Goal: Information Seeking & Learning: Check status

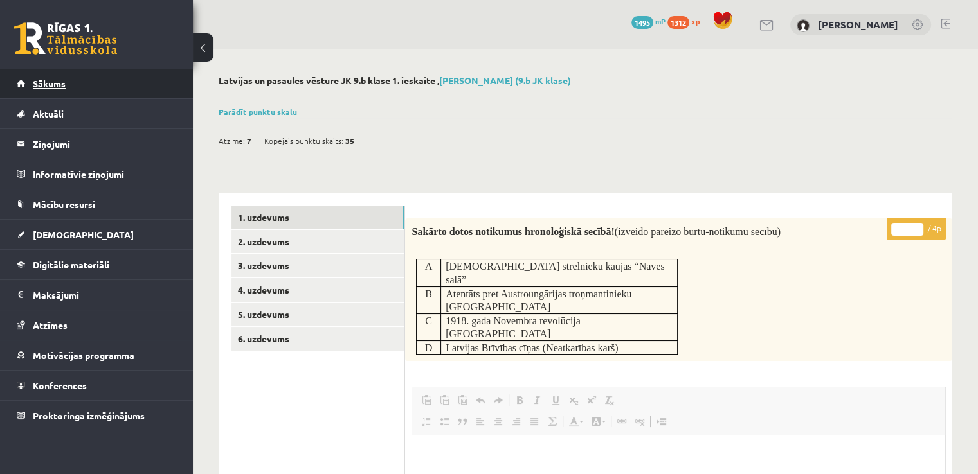
click at [66, 74] on link "Sākums" at bounding box center [97, 84] width 160 height 30
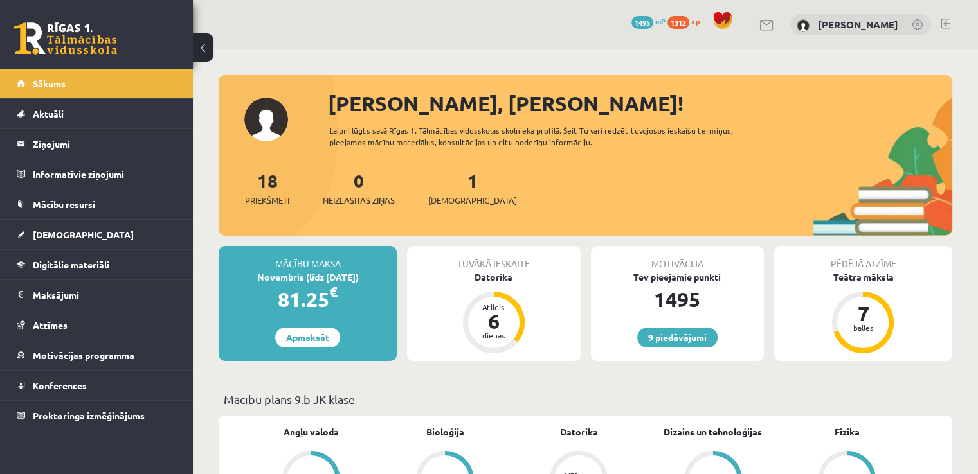
click at [948, 22] on link at bounding box center [945, 24] width 10 height 10
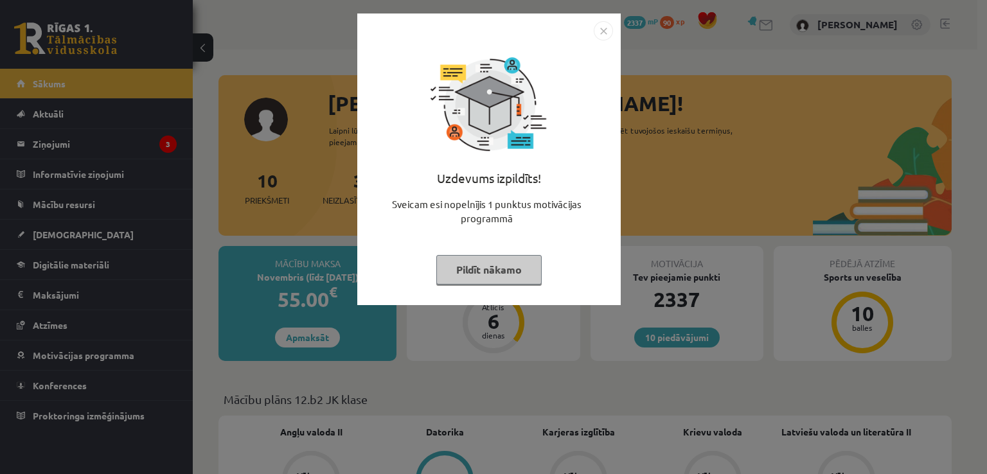
click at [602, 28] on img "Close" at bounding box center [603, 30] width 19 height 19
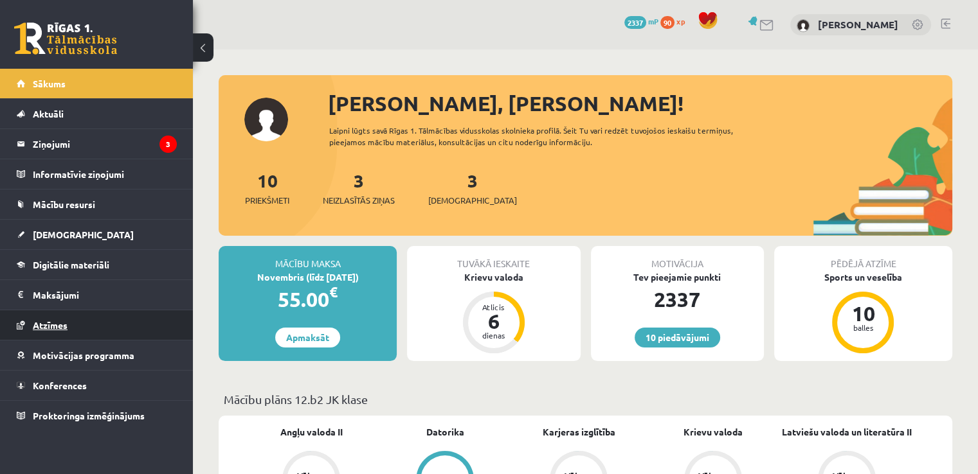
click at [67, 328] on span "Atzīmes" at bounding box center [50, 325] width 35 height 12
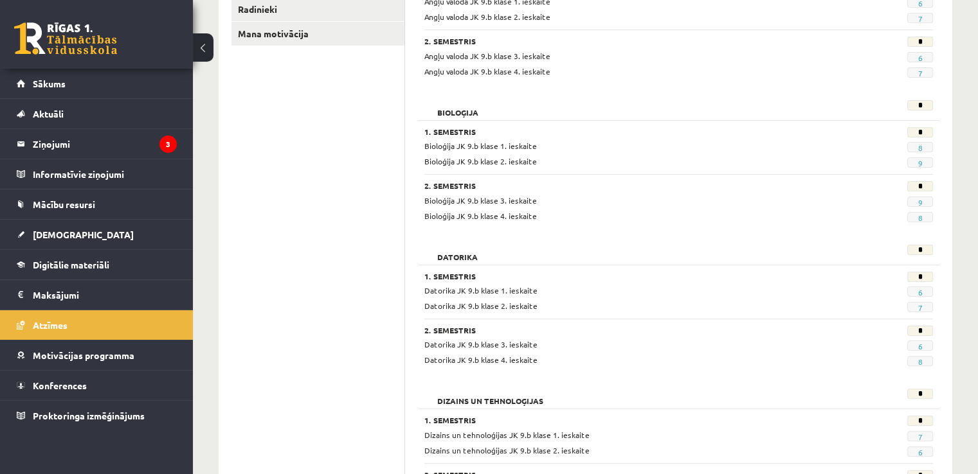
scroll to position [386, 0]
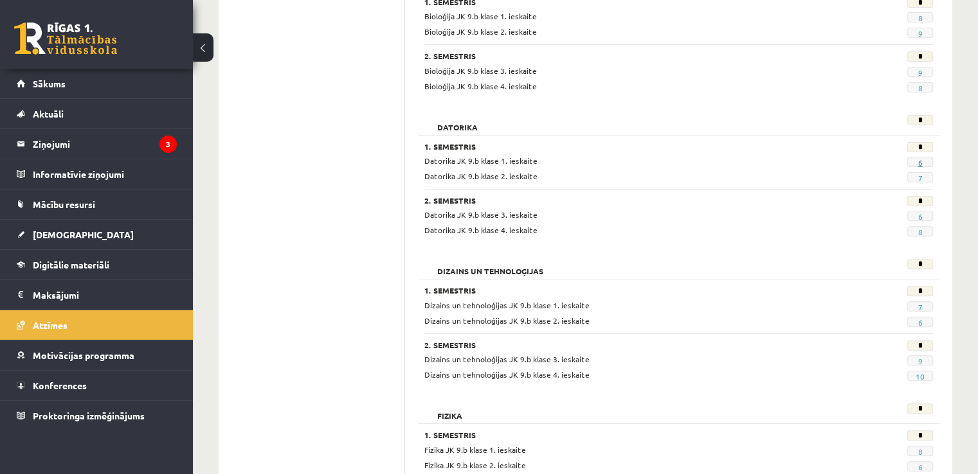
click at [917, 160] on link "6" at bounding box center [919, 162] width 4 height 10
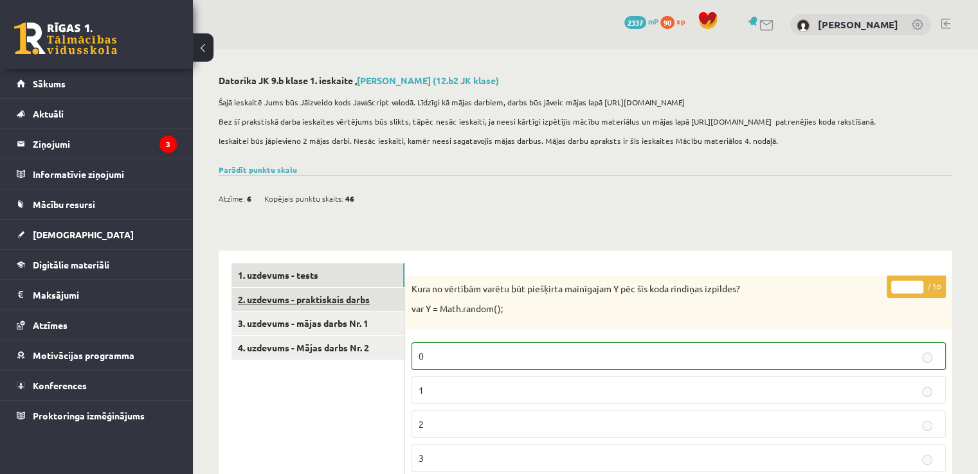
click at [363, 304] on link "2. uzdevums - praktiskais darbs" at bounding box center [317, 300] width 173 height 24
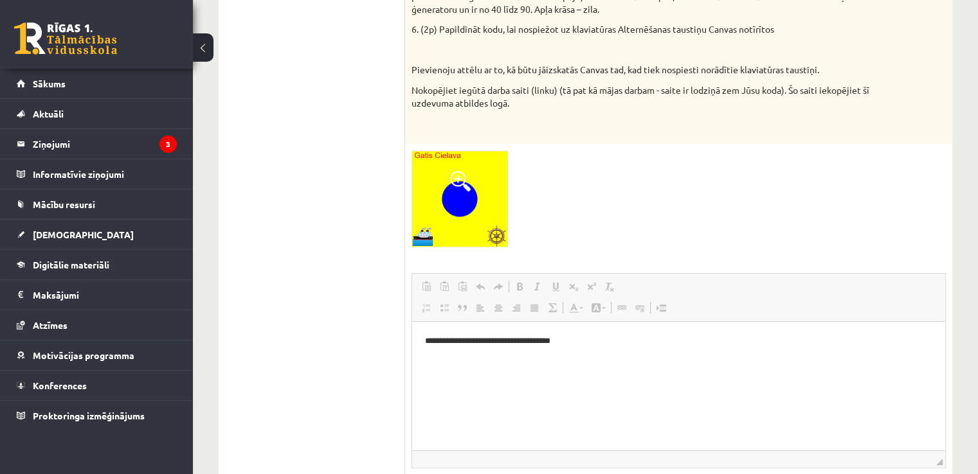
scroll to position [424, 0]
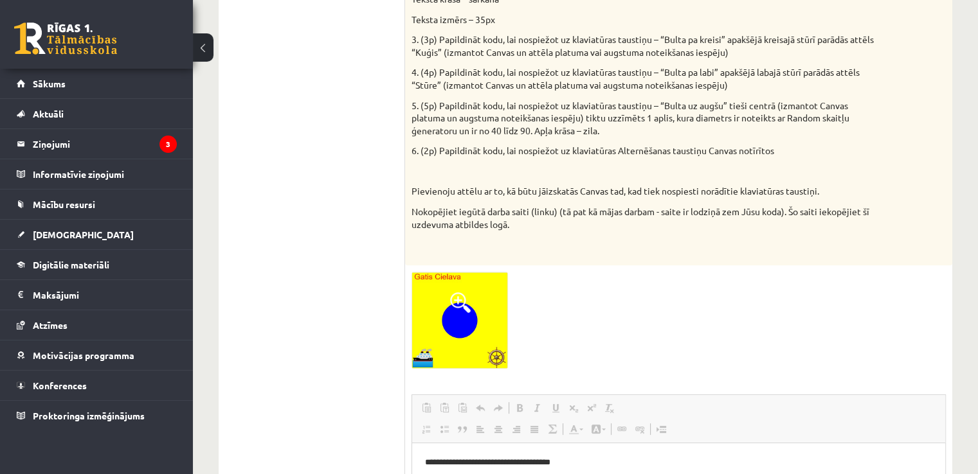
click at [443, 327] on img at bounding box center [459, 320] width 96 height 97
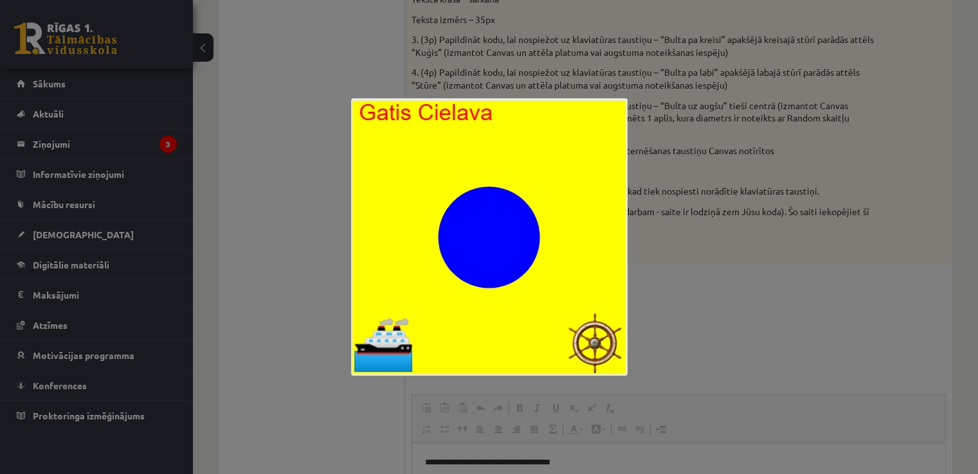
click at [869, 318] on div at bounding box center [489, 237] width 978 height 474
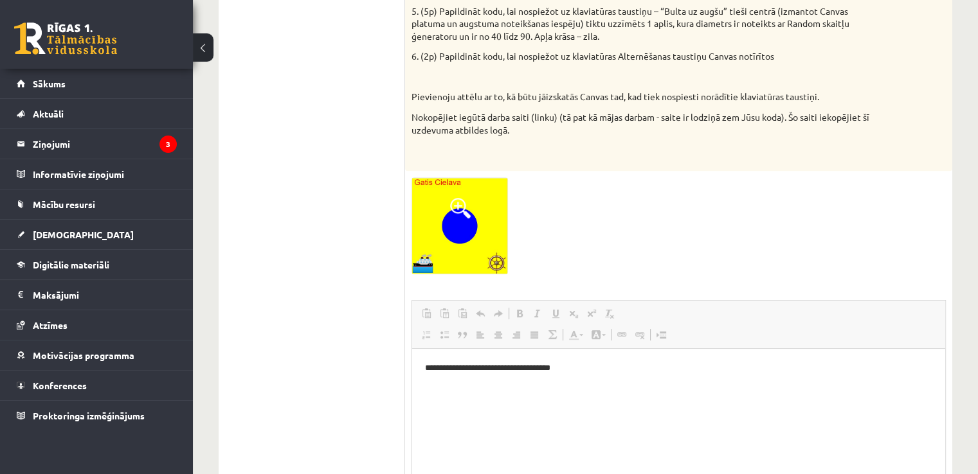
scroll to position [681, 0]
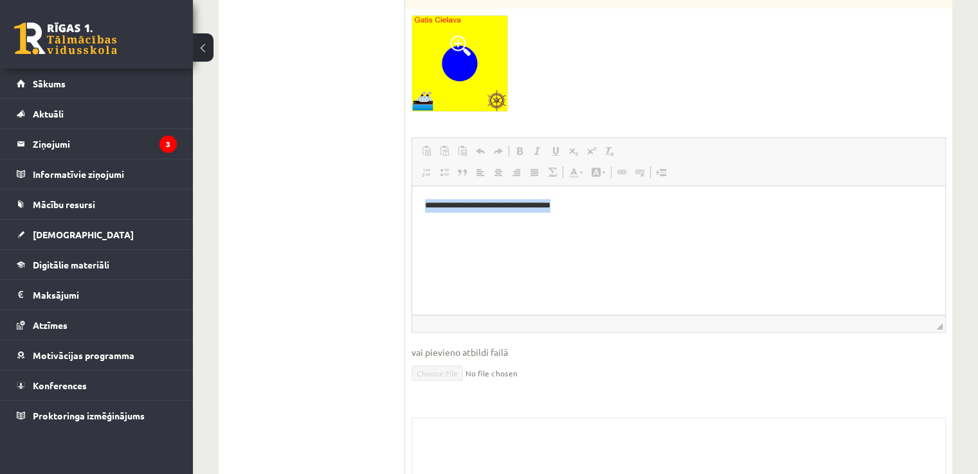
drag, startPoint x: 572, startPoint y: 208, endPoint x: 814, endPoint y: 418, distance: 320.3
click at [412, 225] on html "**********" at bounding box center [678, 205] width 533 height 39
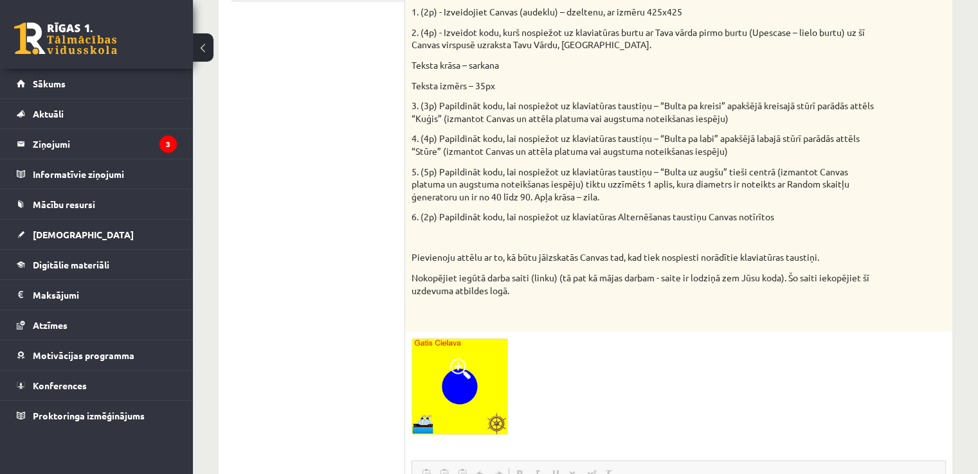
scroll to position [167, 0]
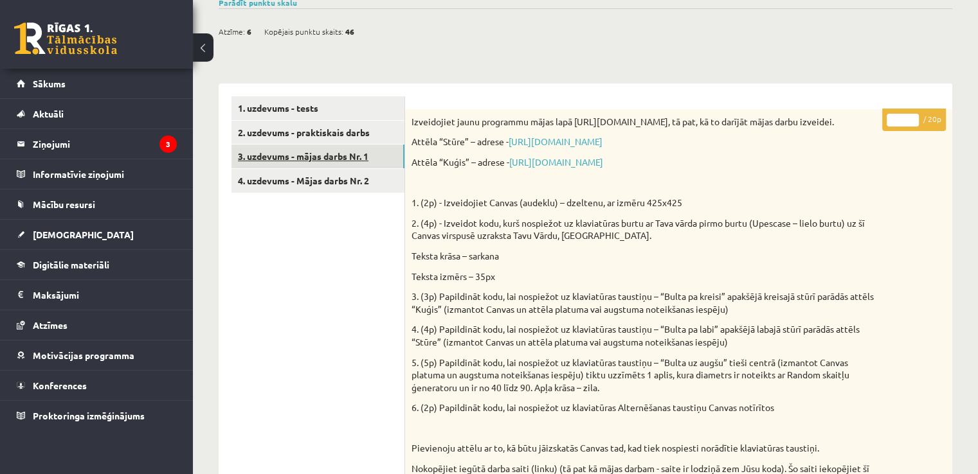
click at [339, 154] on link "3. uzdevums - mājas darbs Nr. 1" at bounding box center [317, 157] width 173 height 24
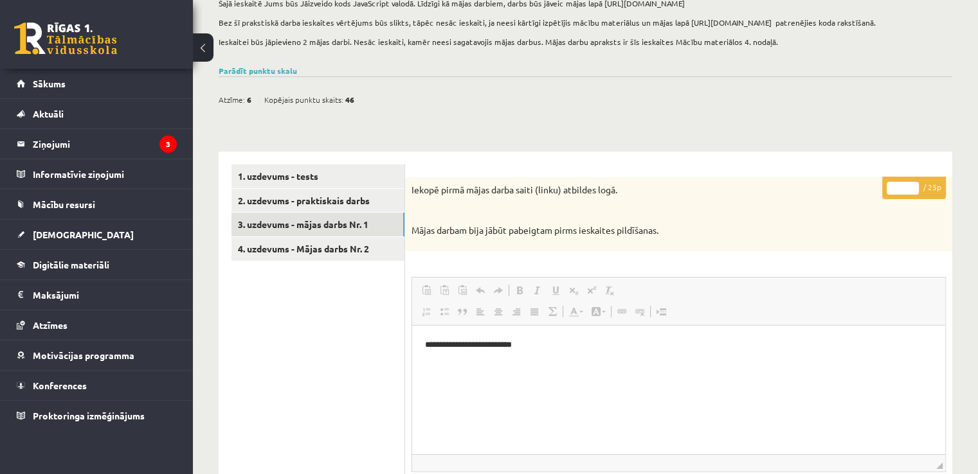
scroll to position [0, 0]
drag, startPoint x: 535, startPoint y: 348, endPoint x: 415, endPoint y: 346, distance: 120.9
click at [415, 346] on html "**********" at bounding box center [678, 344] width 533 height 39
click at [309, 244] on link "4. uzdevums - Mājas darbs Nr. 2" at bounding box center [317, 249] width 173 height 24
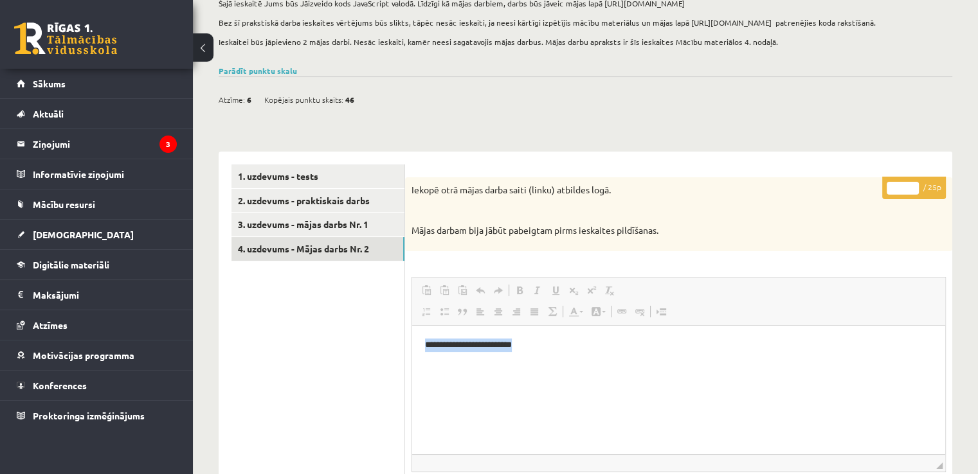
drag, startPoint x: 551, startPoint y: 346, endPoint x: 823, endPoint y: 665, distance: 420.0
click at [412, 341] on html "**********" at bounding box center [678, 344] width 533 height 39
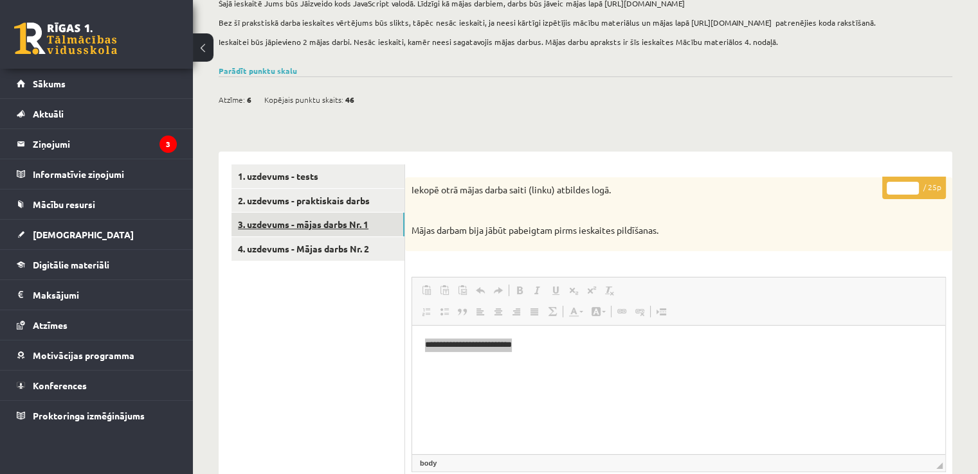
click at [298, 220] on link "3. uzdevums - mājas darbs Nr. 1" at bounding box center [317, 225] width 173 height 24
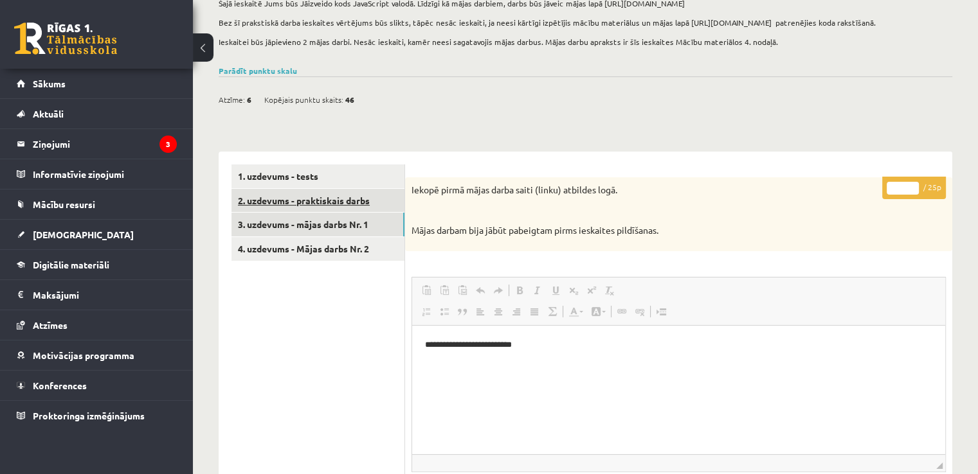
click at [301, 201] on link "2. uzdevums - praktiskais darbs" at bounding box center [317, 201] width 173 height 24
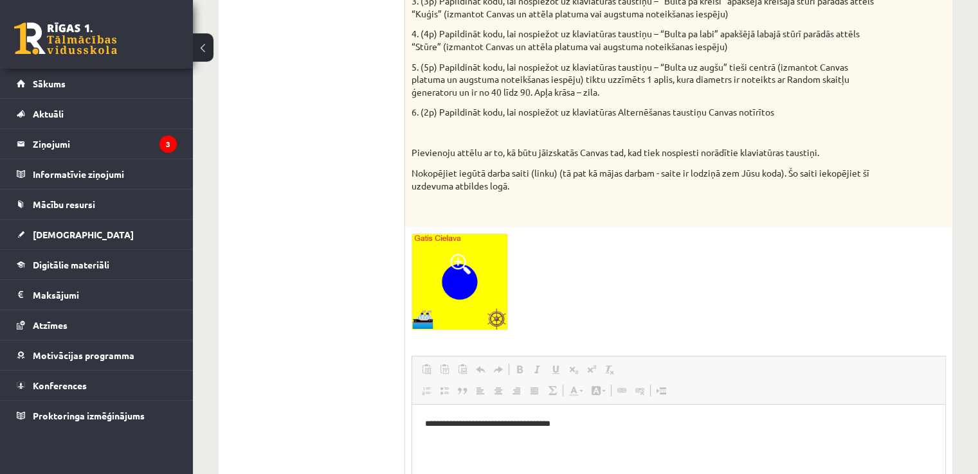
scroll to position [485, 0]
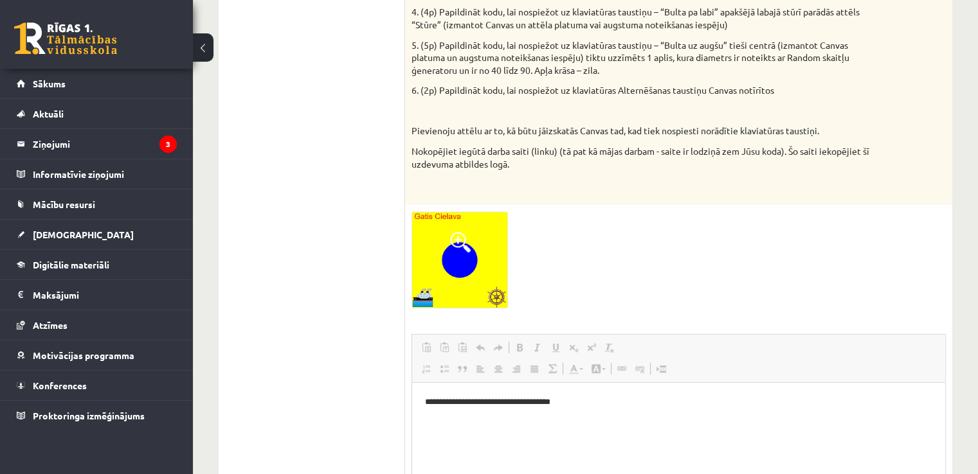
click at [445, 232] on img at bounding box center [459, 259] width 96 height 97
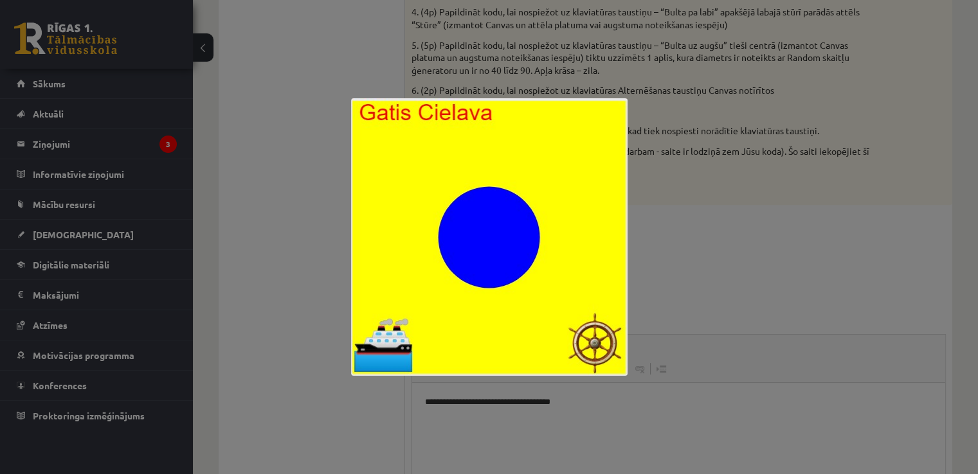
click at [823, 105] on div at bounding box center [489, 237] width 978 height 474
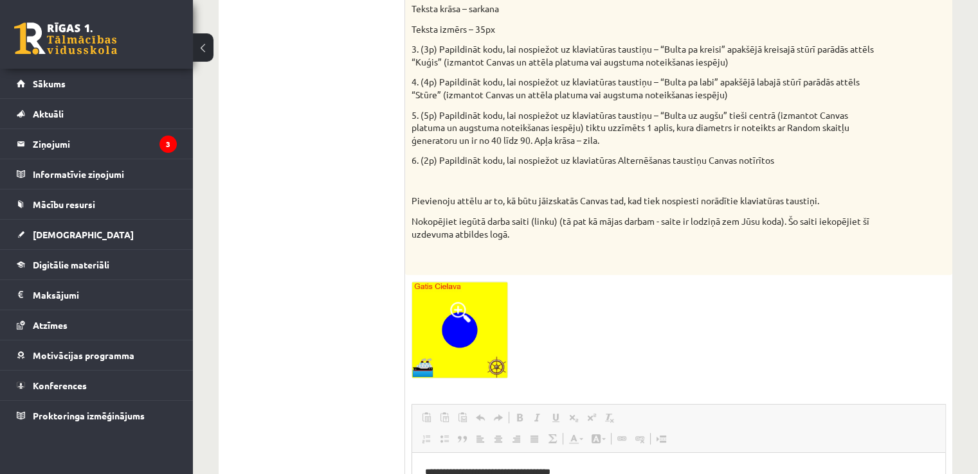
scroll to position [0, 0]
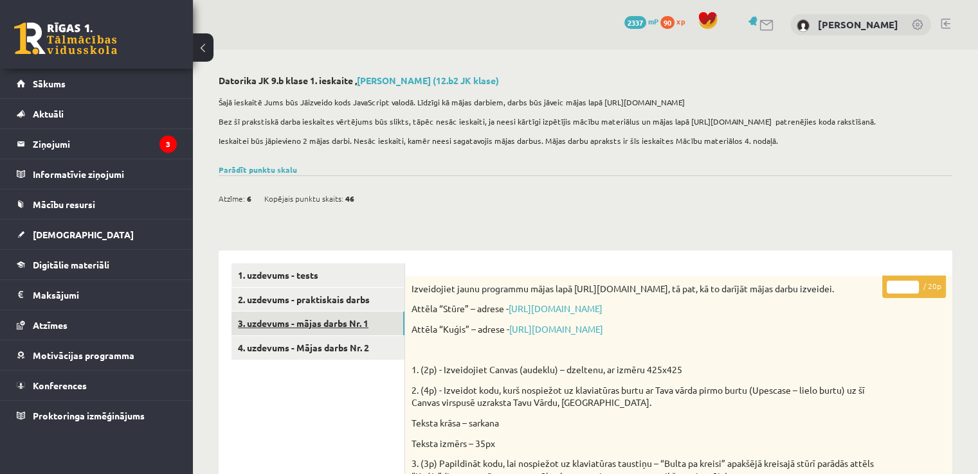
click at [355, 322] on link "3. uzdevums - mājas darbs Nr. 1" at bounding box center [317, 324] width 173 height 24
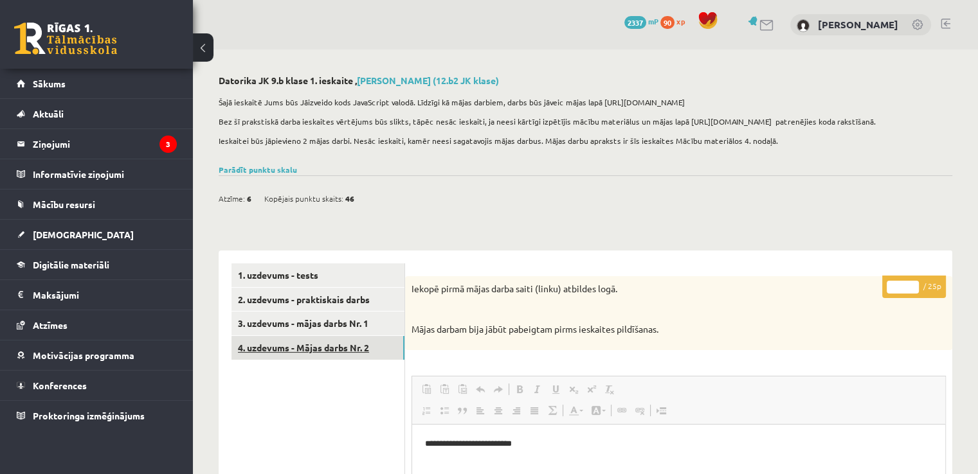
click at [353, 348] on link "4. uzdevums - Mājas darbs Nr. 2" at bounding box center [317, 348] width 173 height 24
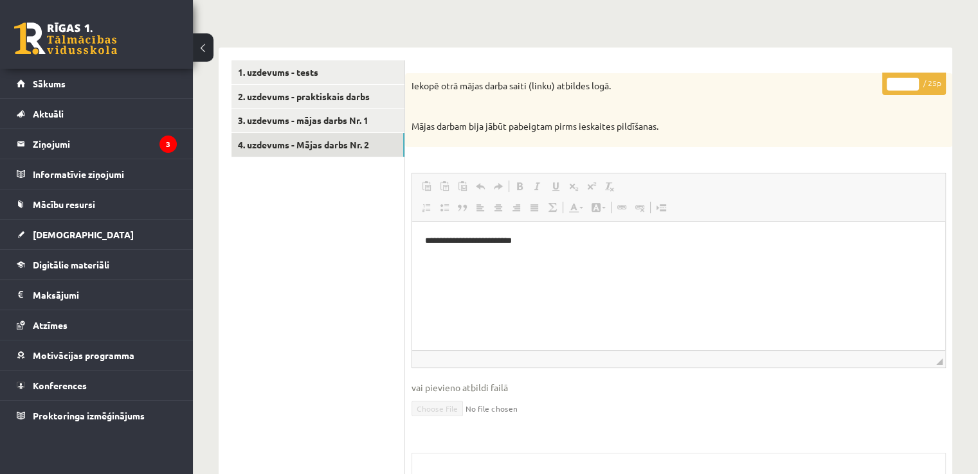
scroll to position [257, 0]
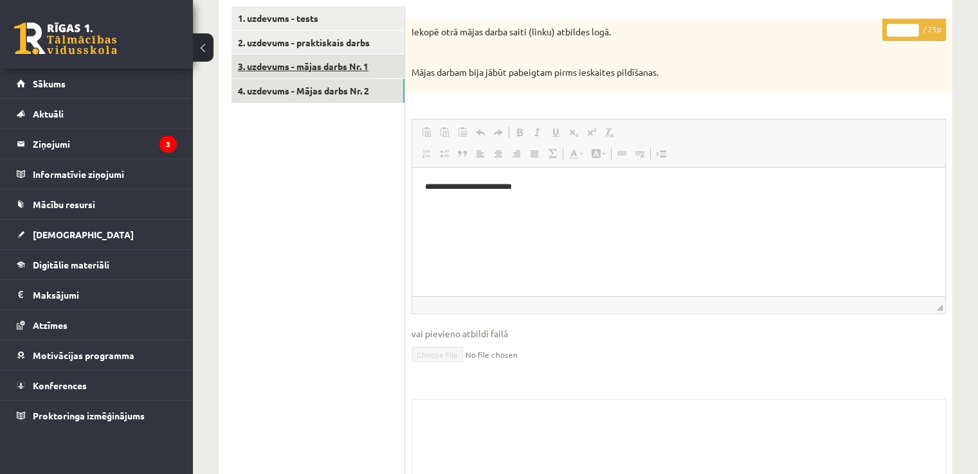
click at [303, 67] on link "3. uzdevums - mājas darbs Nr. 1" at bounding box center [317, 67] width 173 height 24
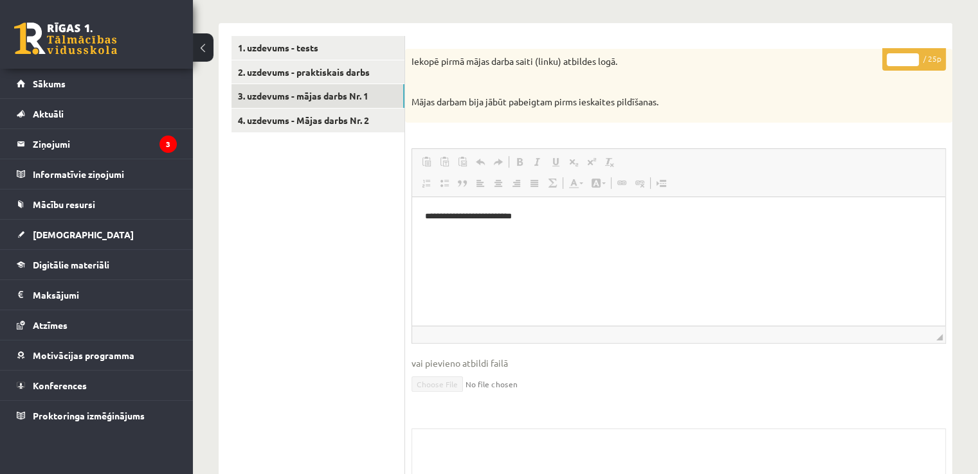
scroll to position [0, 0]
drag, startPoint x: 521, startPoint y: 225, endPoint x: 411, endPoint y: 218, distance: 110.2
click at [412, 218] on html "**********" at bounding box center [678, 216] width 533 height 39
drag, startPoint x: 438, startPoint y: 94, endPoint x: 530, endPoint y: 71, distance: 95.4
click at [532, 71] on div "Iekopē pirmā mājas darba saiti (linku) atbildes logā. Mājas darbam bija jābūt p…" at bounding box center [678, 86] width 547 height 74
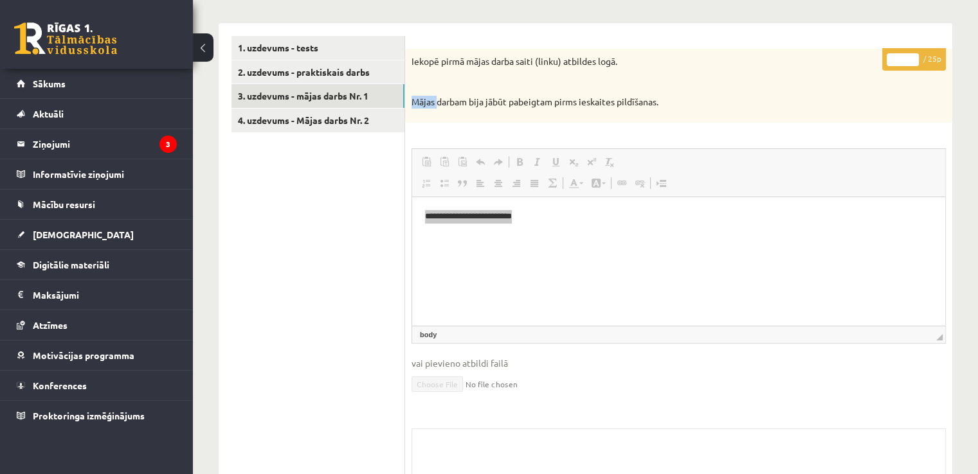
click at [530, 70] on div "Iekopē pirmā mājas darba saiti (linku) atbildes logā. Mājas darbam bija jābūt p…" at bounding box center [678, 86] width 547 height 74
click at [311, 117] on link "4. uzdevums - Mājas darbs Nr. 2" at bounding box center [317, 121] width 173 height 24
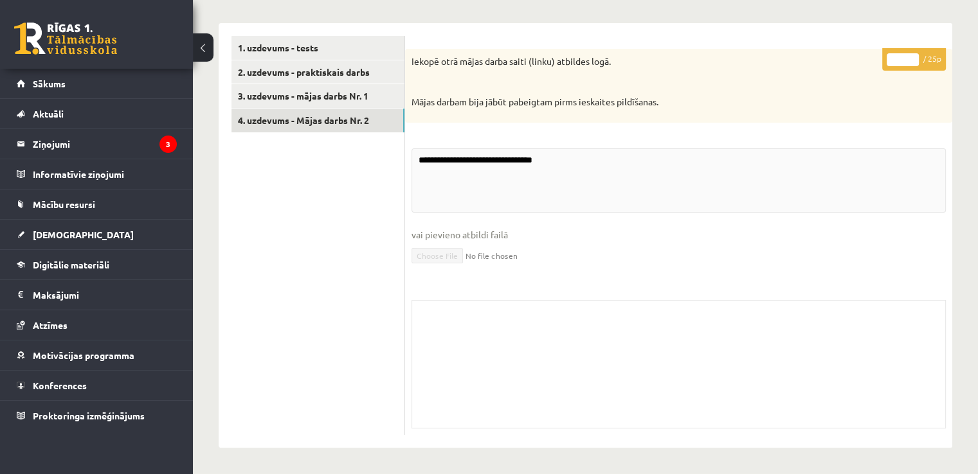
click at [539, 213] on fieldset "**********" at bounding box center [678, 214] width 534 height 132
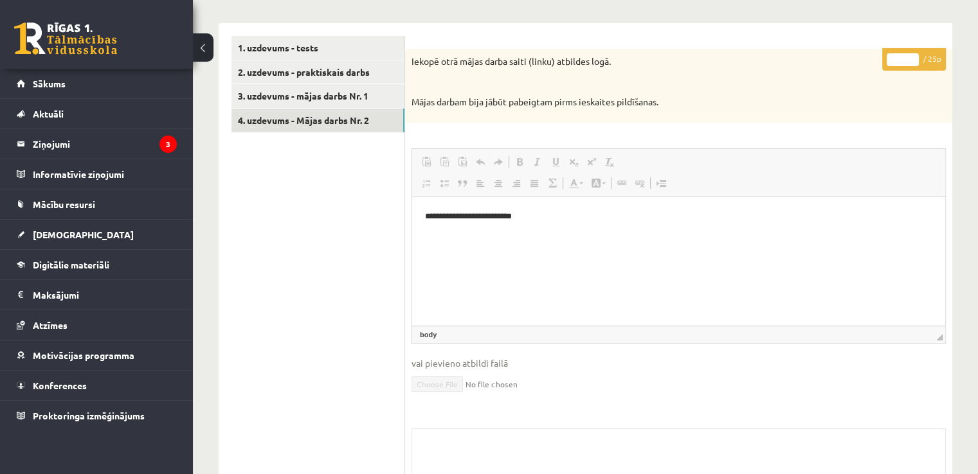
click at [536, 210] on p "**********" at bounding box center [678, 216] width 507 height 13
click at [536, 210] on p "**********" at bounding box center [679, 216] width 508 height 13
drag, startPoint x: 948, startPoint y: 407, endPoint x: 563, endPoint y: 245, distance: 417.7
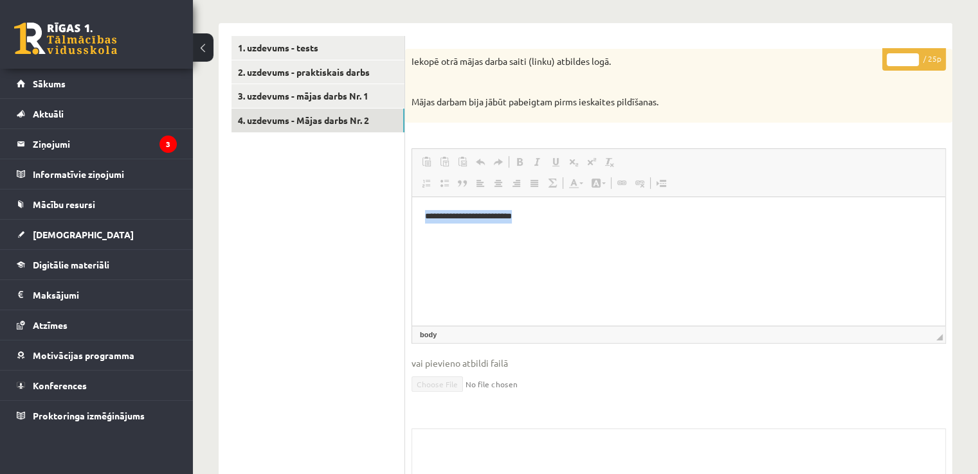
click at [566, 236] on html "**********" at bounding box center [678, 216] width 533 height 39
click at [556, 236] on html "**********" at bounding box center [678, 216] width 533 height 39
click at [553, 236] on html "**********" at bounding box center [678, 216] width 533 height 39
click at [503, 236] on html "**********" at bounding box center [678, 216] width 533 height 39
click at [327, 61] on link "2. uzdevums - praktiskais darbs" at bounding box center [317, 72] width 173 height 24
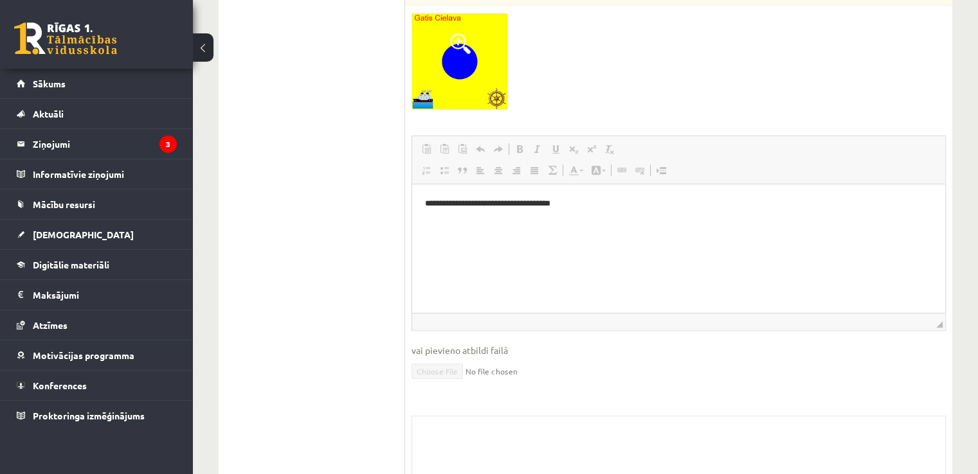
scroll to position [810, 0]
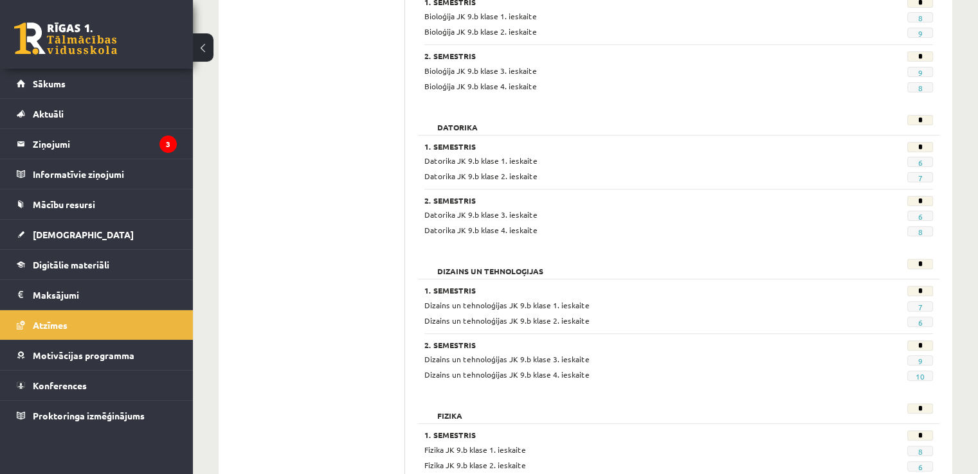
scroll to position [386, 0]
click at [918, 177] on link "7" at bounding box center [919, 178] width 4 height 10
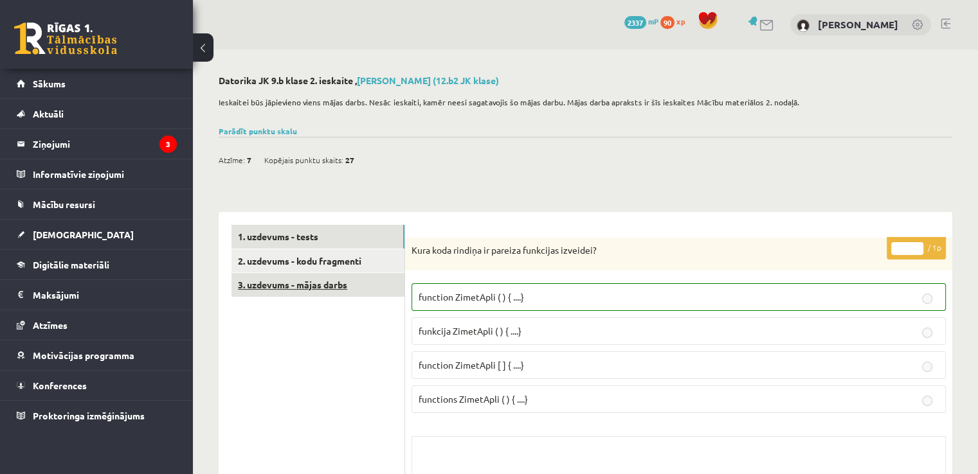
click at [324, 295] on link "3. uzdevums - mājas darbs" at bounding box center [317, 285] width 173 height 24
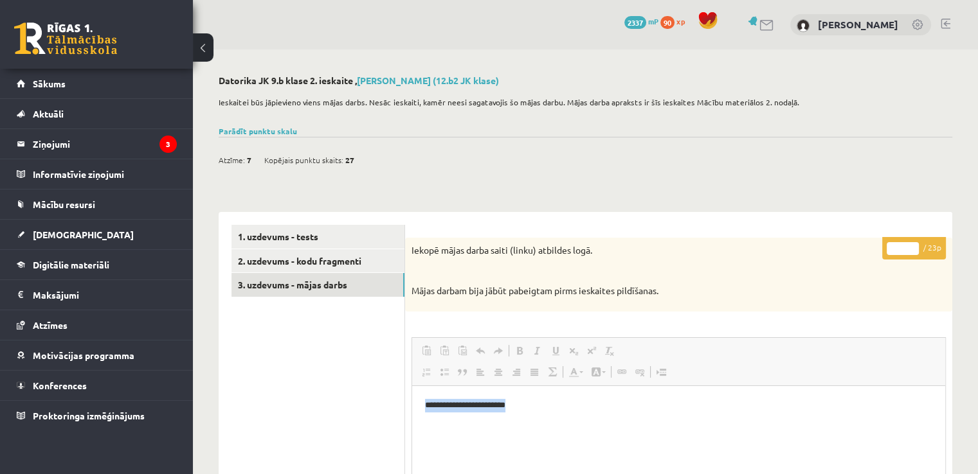
drag, startPoint x: 521, startPoint y: 404, endPoint x: 419, endPoint y: 416, distance: 102.9
click at [418, 416] on html "**********" at bounding box center [678, 405] width 533 height 39
drag, startPoint x: 714, startPoint y: 139, endPoint x: 706, endPoint y: 126, distance: 15.9
click at [714, 133] on div "**********" at bounding box center [585, 420] width 785 height 742
click at [352, 264] on link "2. uzdevums - kodu fragmenti" at bounding box center [317, 261] width 173 height 24
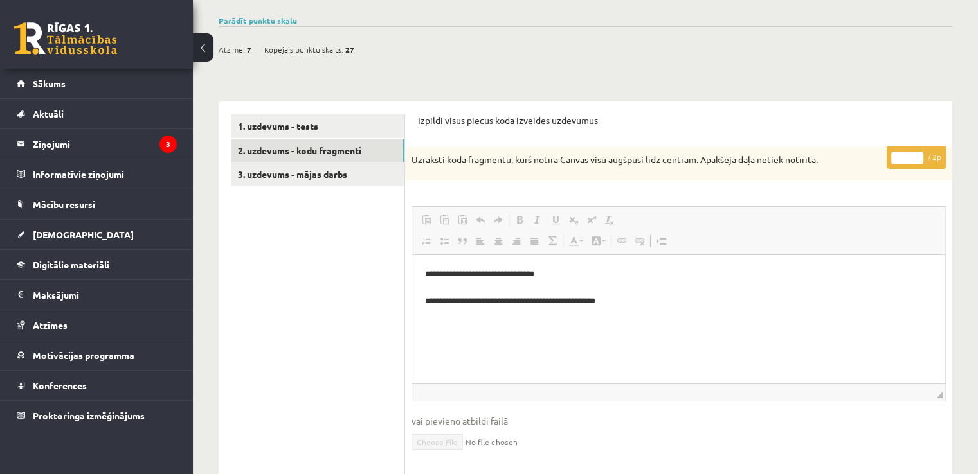
scroll to position [129, 0]
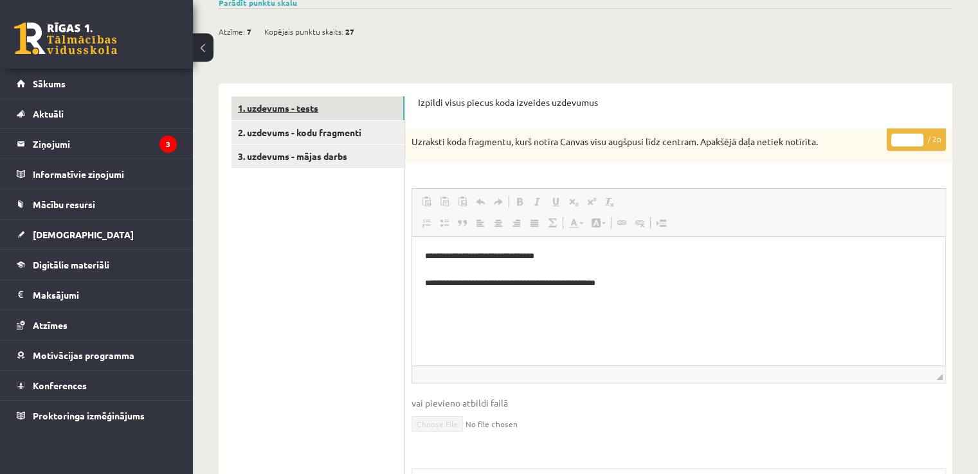
click at [322, 106] on link "1. uzdevums - tests" at bounding box center [317, 108] width 173 height 24
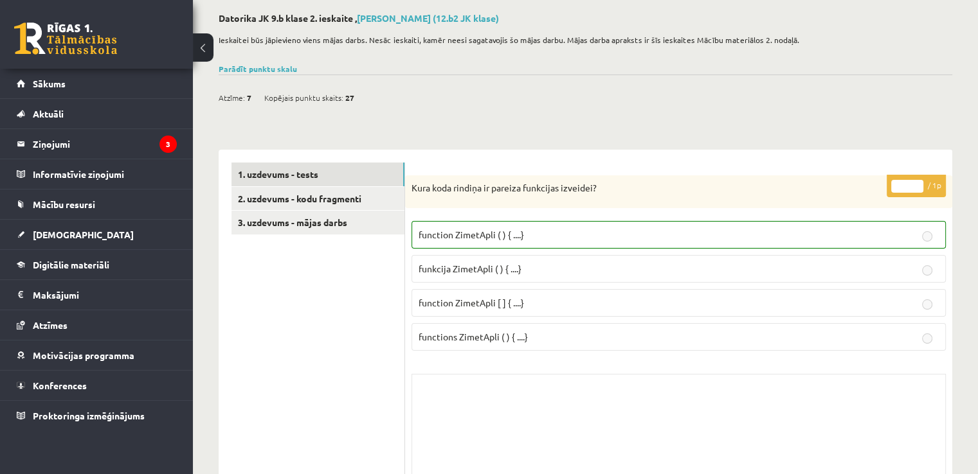
scroll to position [0, 0]
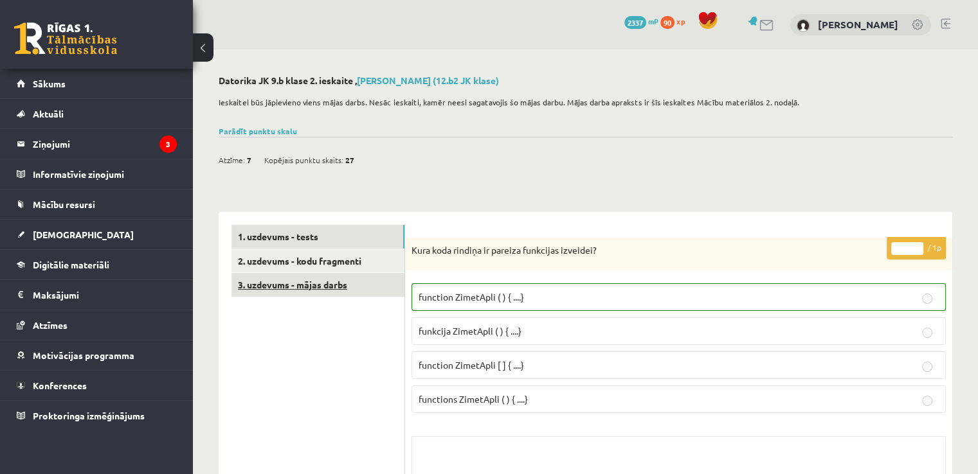
click at [356, 286] on link "3. uzdevums - mājas darbs" at bounding box center [317, 285] width 173 height 24
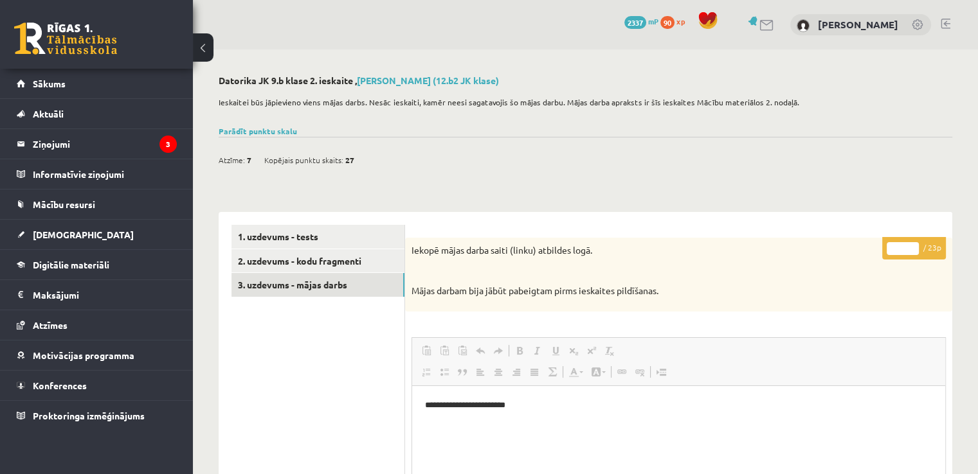
drag, startPoint x: 947, startPoint y: 11, endPoint x: 949, endPoint y: 19, distance: 8.6
click at [948, 13] on div "0 Dāvanas 2337 mP 90 xp Roberts Masjulis" at bounding box center [585, 24] width 785 height 49
click at [949, 19] on link at bounding box center [945, 24] width 10 height 10
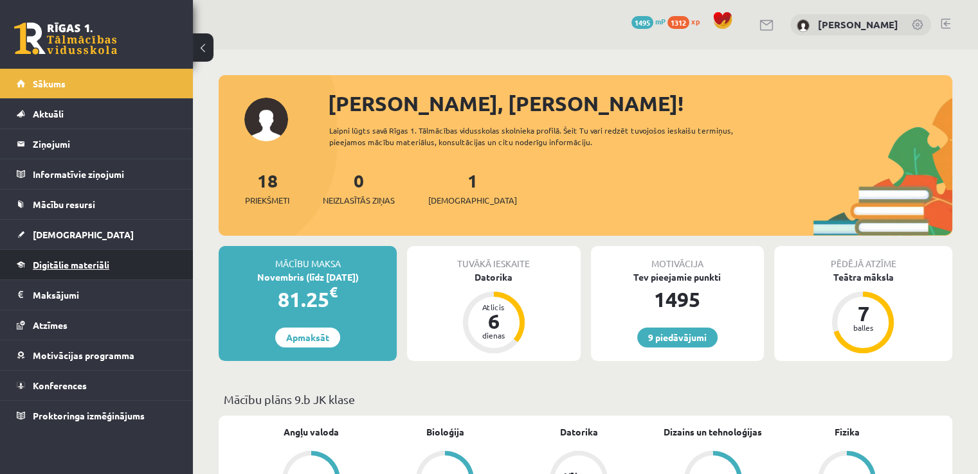
click at [46, 260] on span "Digitālie materiāli" at bounding box center [71, 265] width 76 height 12
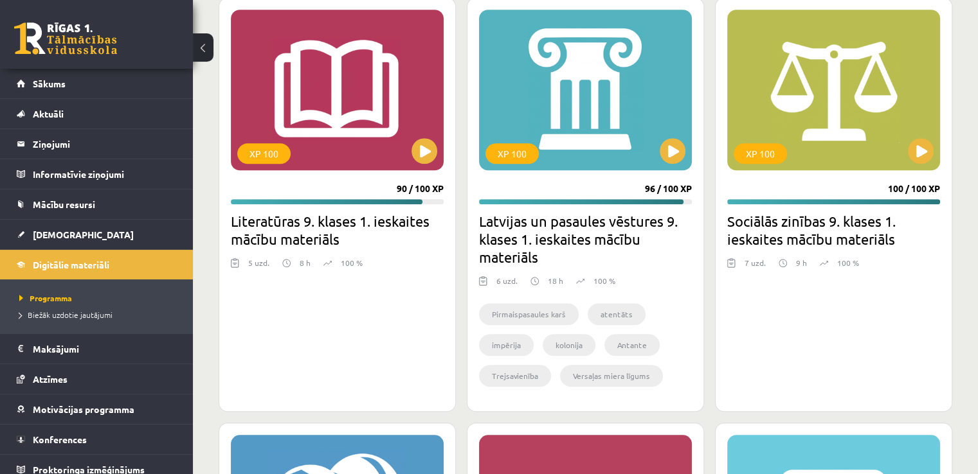
scroll to position [1286, 0]
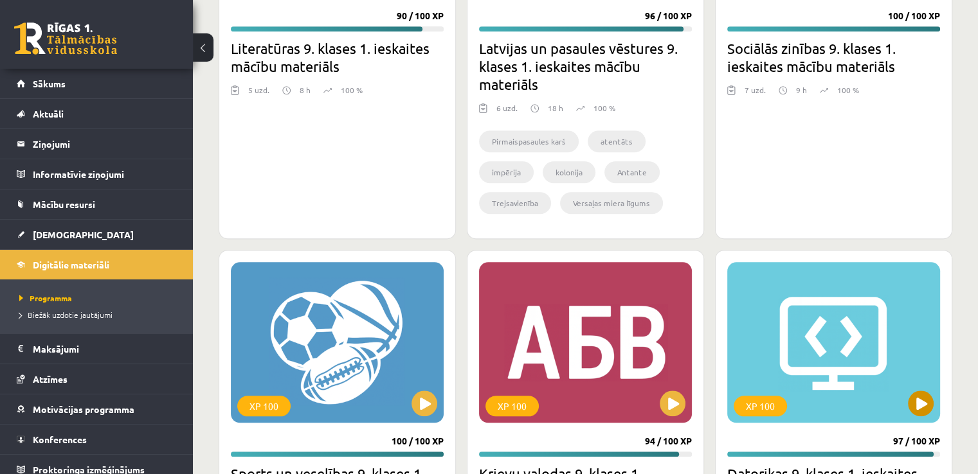
click at [813, 371] on div "XP 100" at bounding box center [833, 342] width 213 height 161
click at [905, 402] on div "XP 100" at bounding box center [833, 342] width 213 height 161
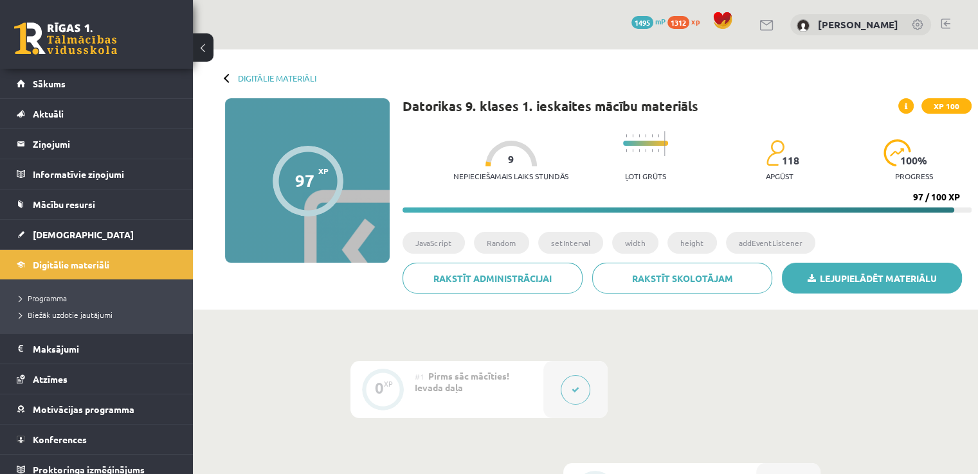
click at [825, 276] on link "Lejupielādēt materiālu" at bounding box center [872, 278] width 180 height 31
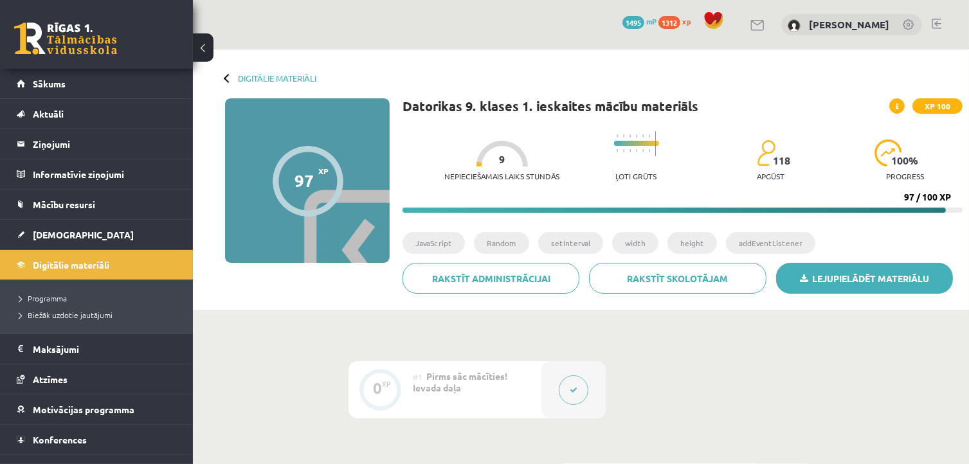
click at [791, 287] on link "Lejupielādēt materiālu" at bounding box center [864, 278] width 177 height 31
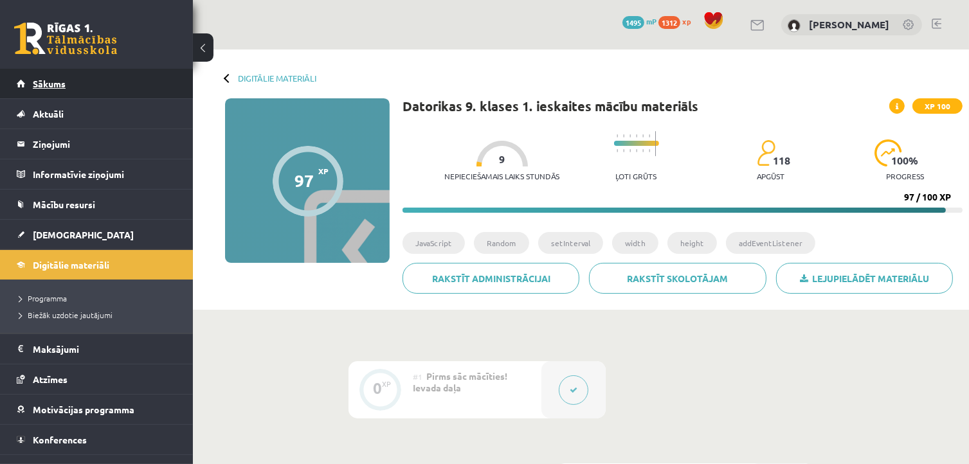
click at [57, 82] on span "Sākums" at bounding box center [49, 84] width 33 height 12
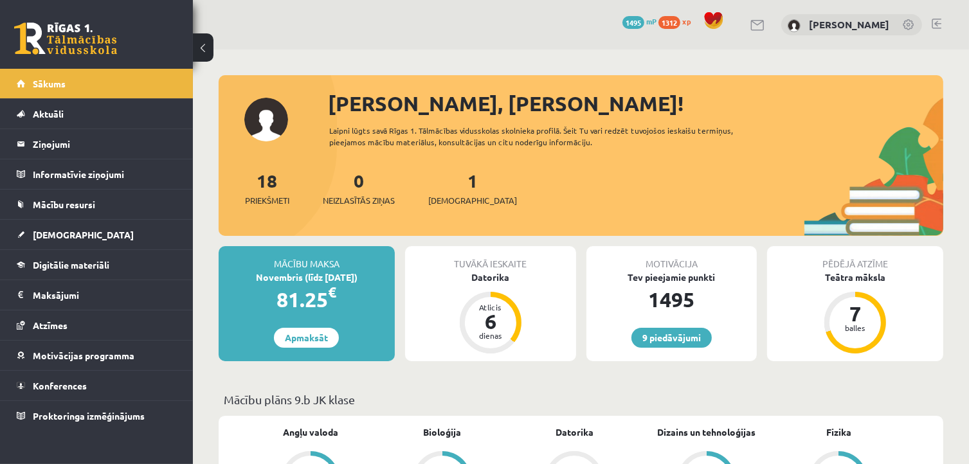
click at [934, 21] on link at bounding box center [936, 24] width 10 height 10
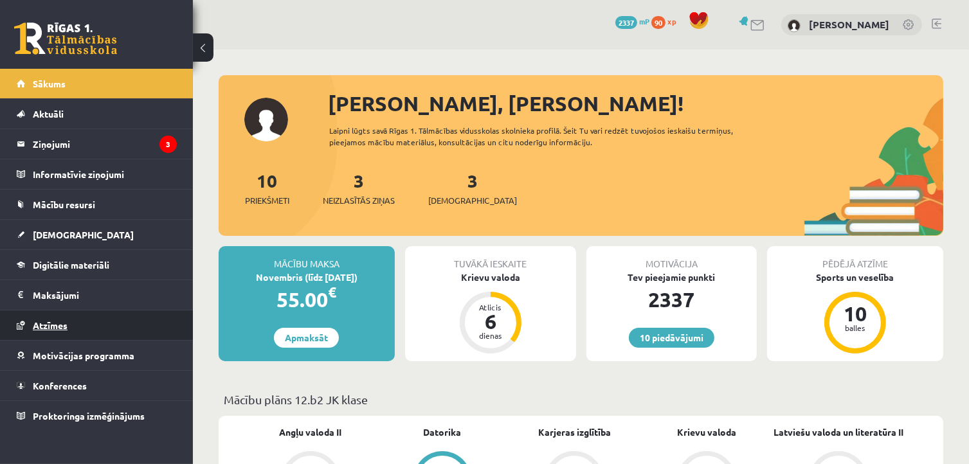
click at [64, 327] on span "Atzīmes" at bounding box center [50, 325] width 35 height 12
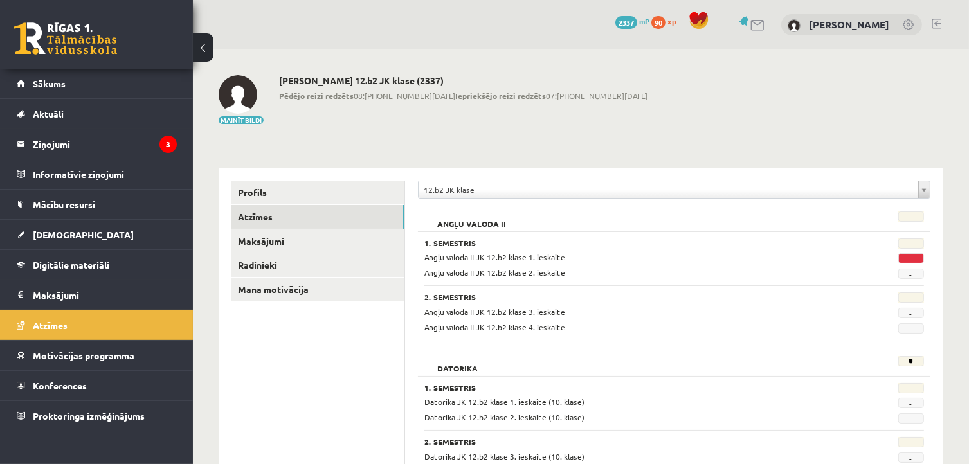
scroll to position [129, 0]
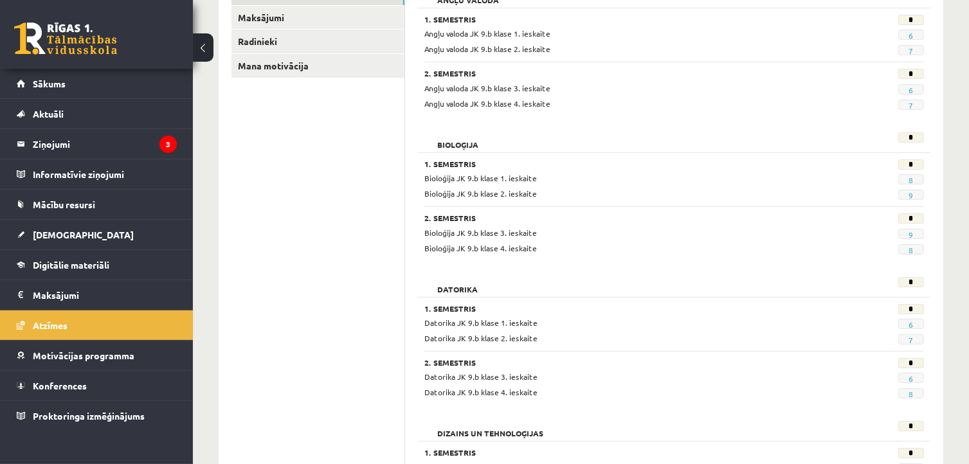
scroll to position [257, 0]
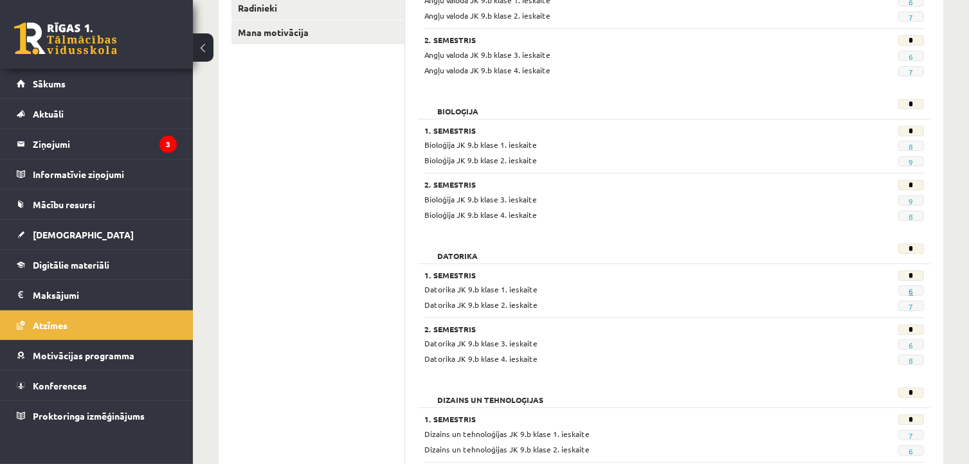
click at [912, 289] on link "6" at bounding box center [910, 291] width 4 height 10
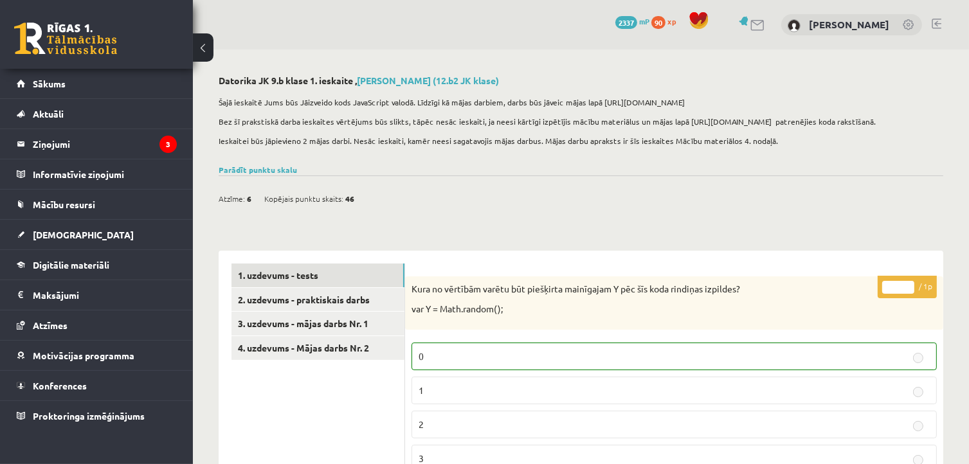
scroll to position [129, 0]
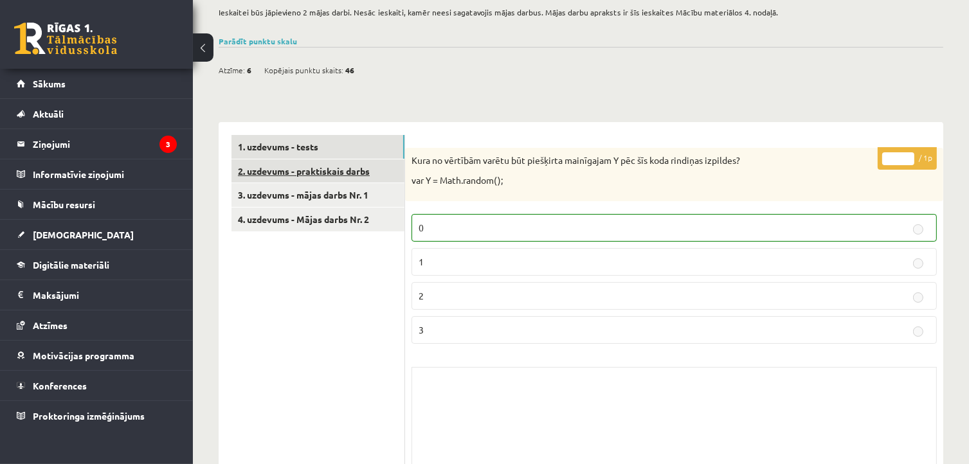
click at [342, 170] on link "2. uzdevums - praktiskais darbs" at bounding box center [317, 171] width 173 height 24
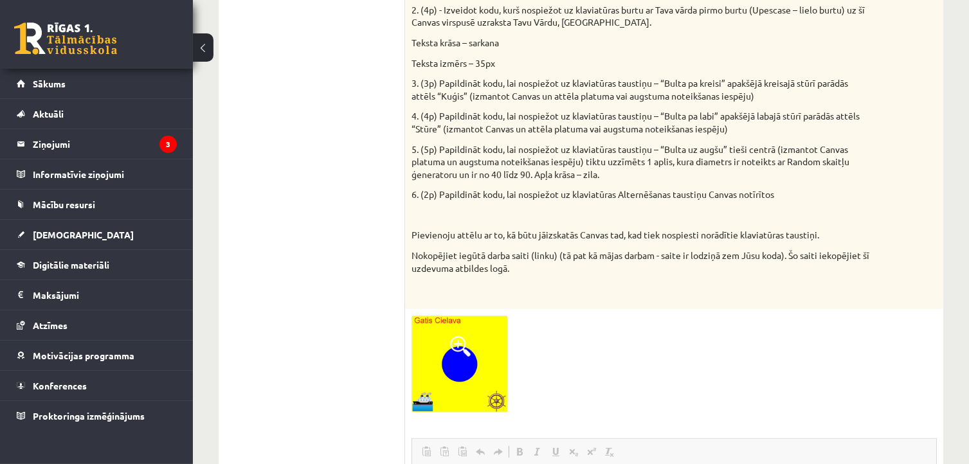
scroll to position [257, 0]
